Goal: Transaction & Acquisition: Purchase product/service

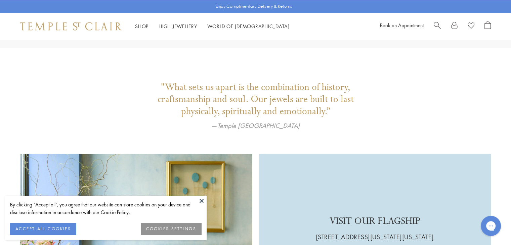
scroll to position [1411, 0]
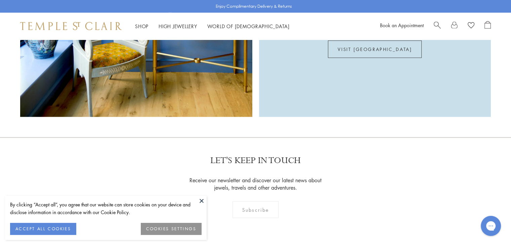
click at [437, 23] on span "Search" at bounding box center [437, 24] width 7 height 7
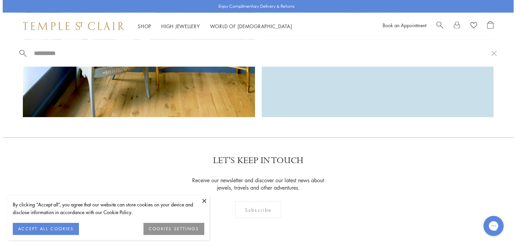
scroll to position [1414, 0]
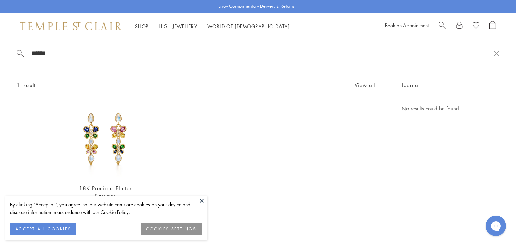
type input "******"
click at [200, 198] on button at bounding box center [202, 201] width 10 height 10
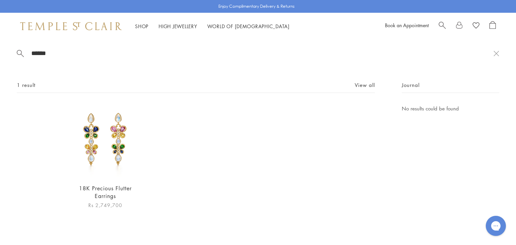
click at [111, 142] on img at bounding box center [106, 141] width 74 height 74
